Goal: Find specific page/section: Find specific page/section

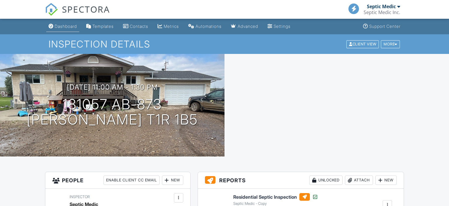
click at [66, 28] on div "Dashboard" at bounding box center [66, 26] width 22 height 5
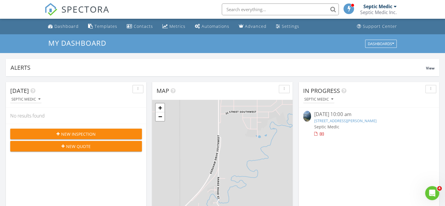
click at [340, 121] on link "172075 Township Rd 94, Barnwell, AB T0K 0B0" at bounding box center [345, 120] width 62 height 5
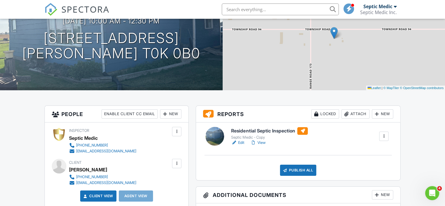
scroll to position [73, 0]
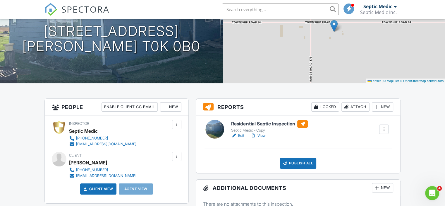
click at [258, 135] on link "View" at bounding box center [257, 135] width 15 height 6
